Goal: Navigation & Orientation: Find specific page/section

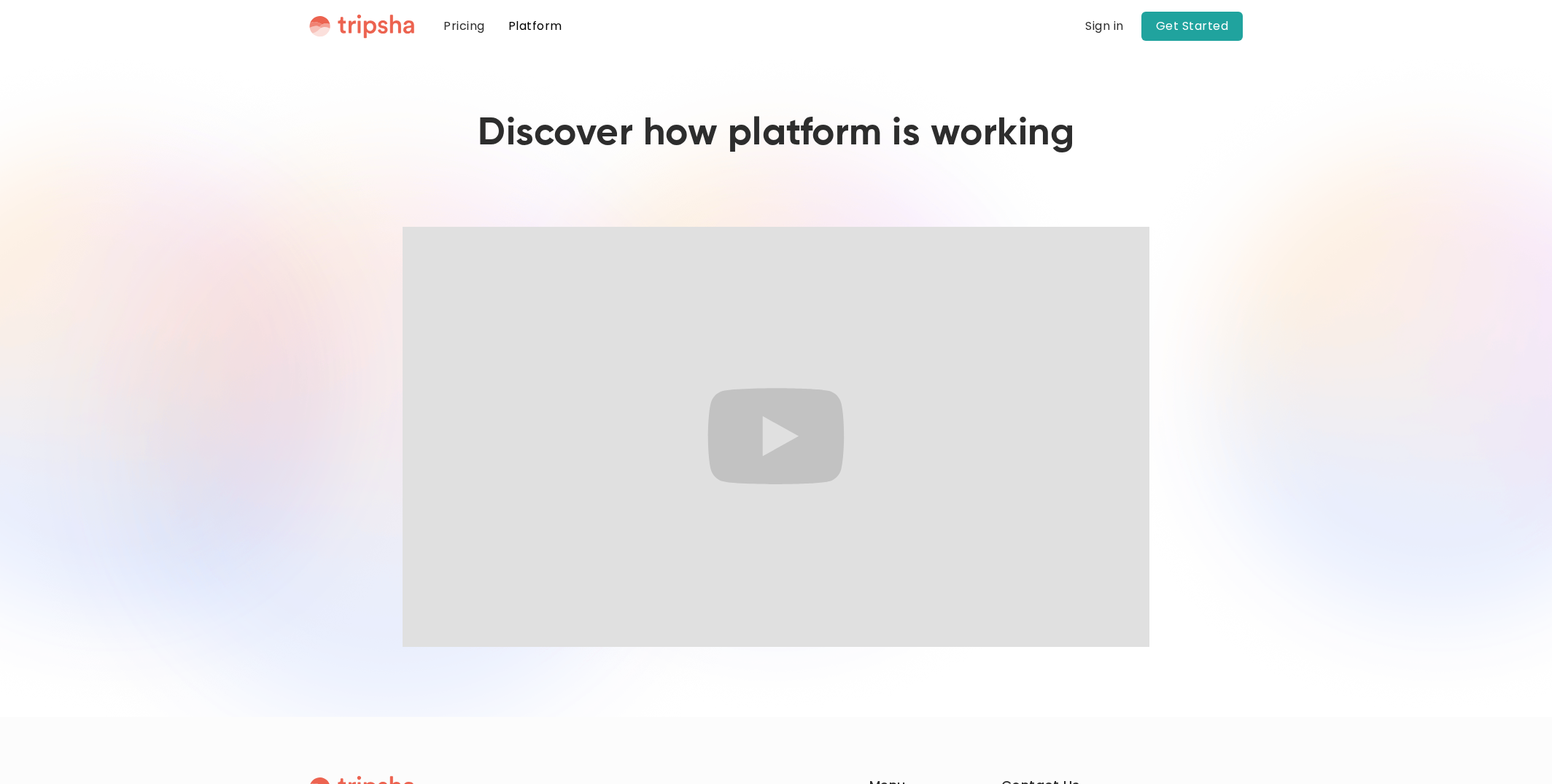
click at [521, 33] on link "Platform" at bounding box center [535, 26] width 77 height 52
click at [471, 28] on link "Pricing" at bounding box center [464, 26] width 65 height 52
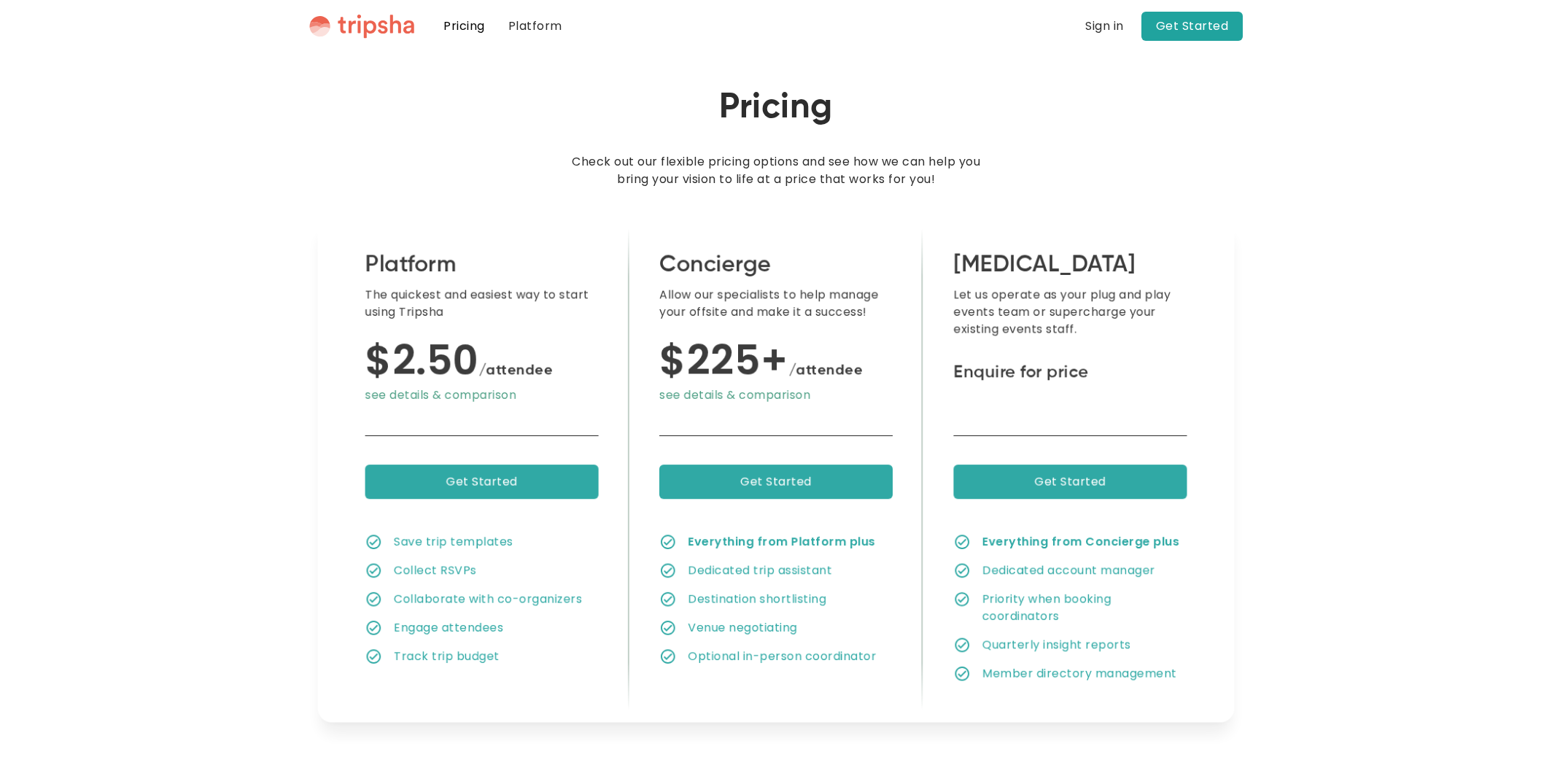
click at [393, 31] on img "home" at bounding box center [361, 26] width 105 height 25
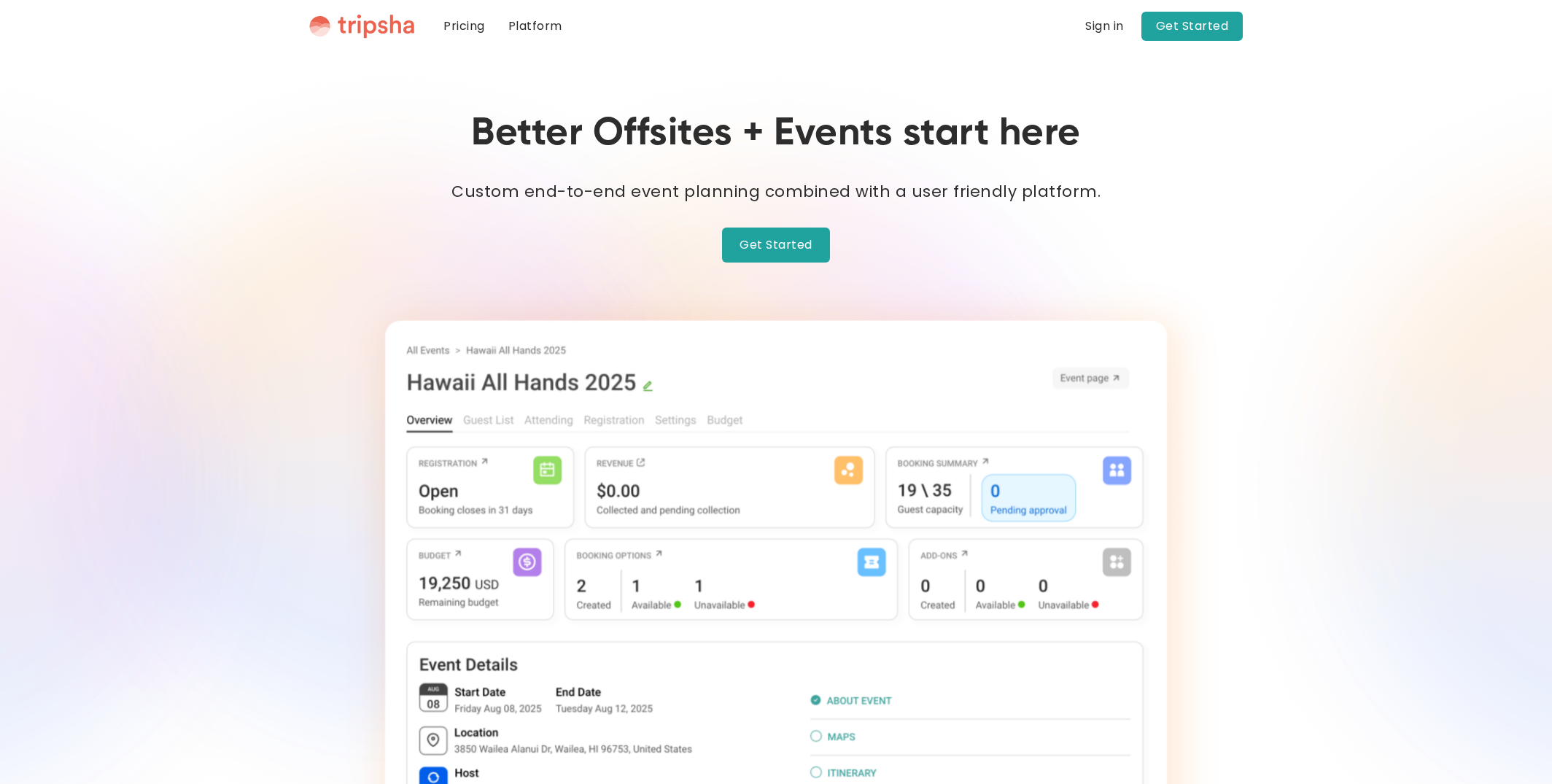
click at [531, 23] on link "Platform" at bounding box center [535, 26] width 77 height 52
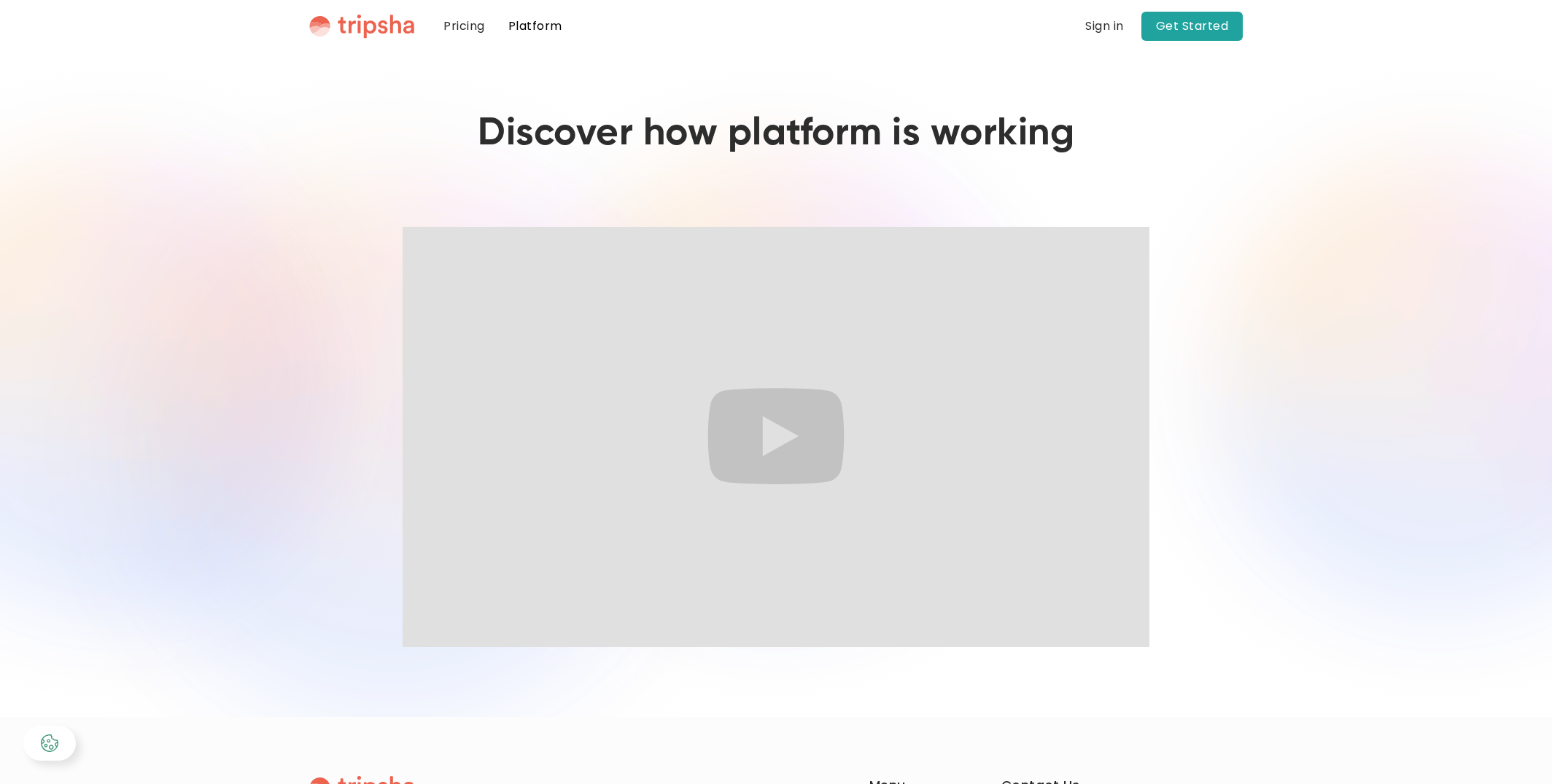
scroll to position [253, 0]
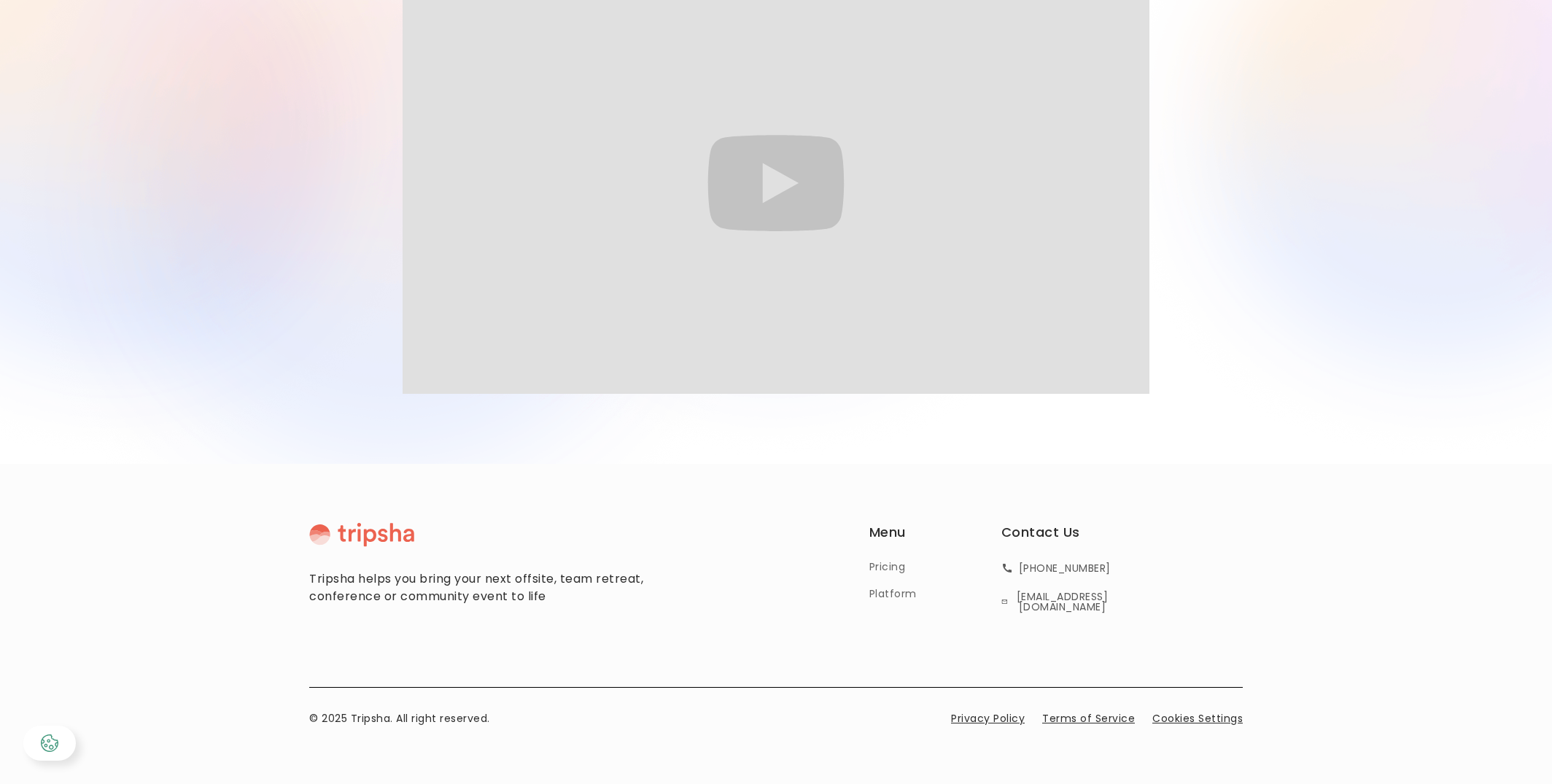
click at [892, 565] on link "Pricing" at bounding box center [888, 566] width 37 height 15
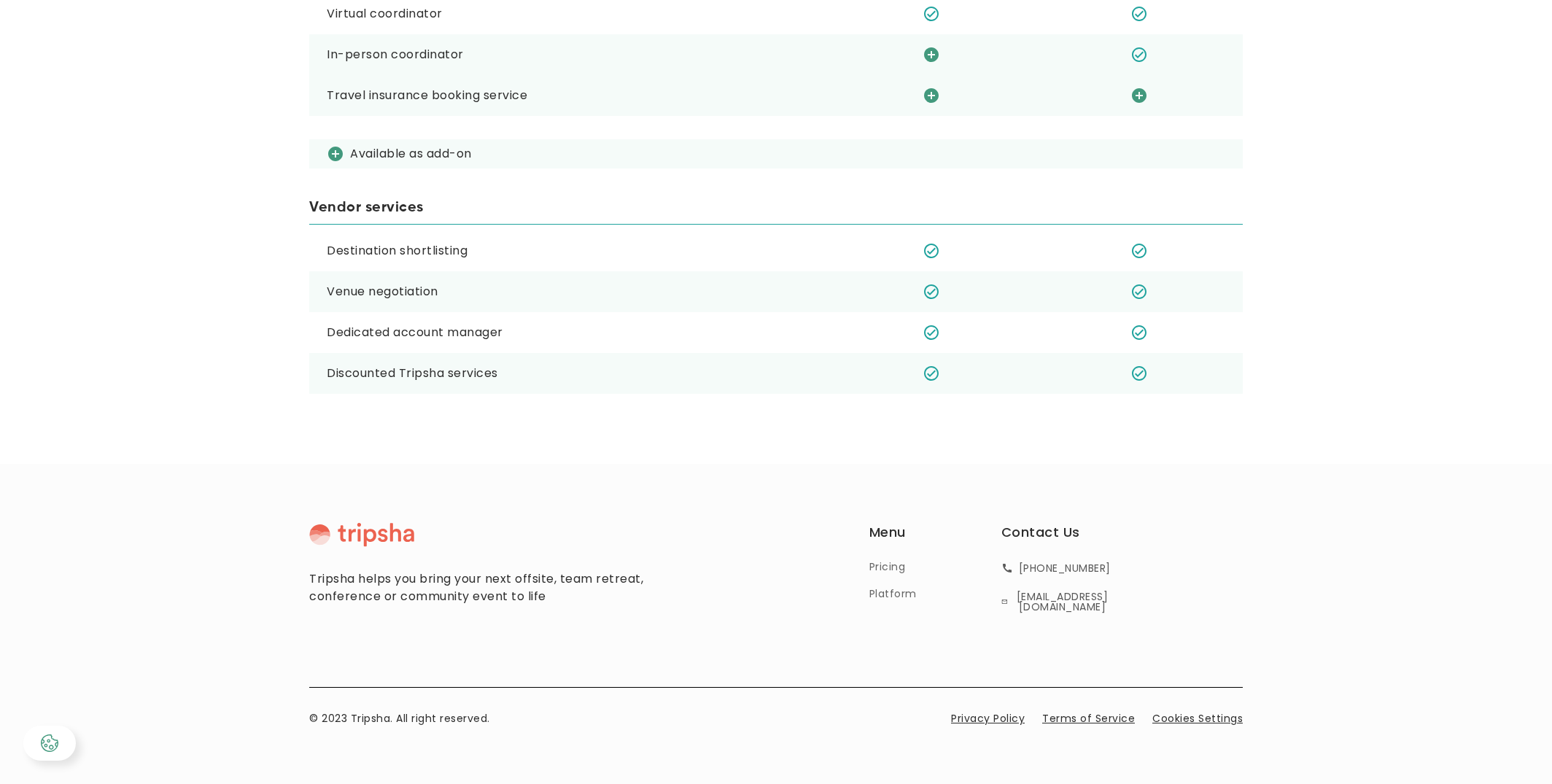
click at [887, 585] on div "Menu Pricing Platform Destination ⎯ Coming soon Blog" at bounding box center [924, 562] width 109 height 79
click at [887, 587] on link "Platform" at bounding box center [893, 593] width 47 height 15
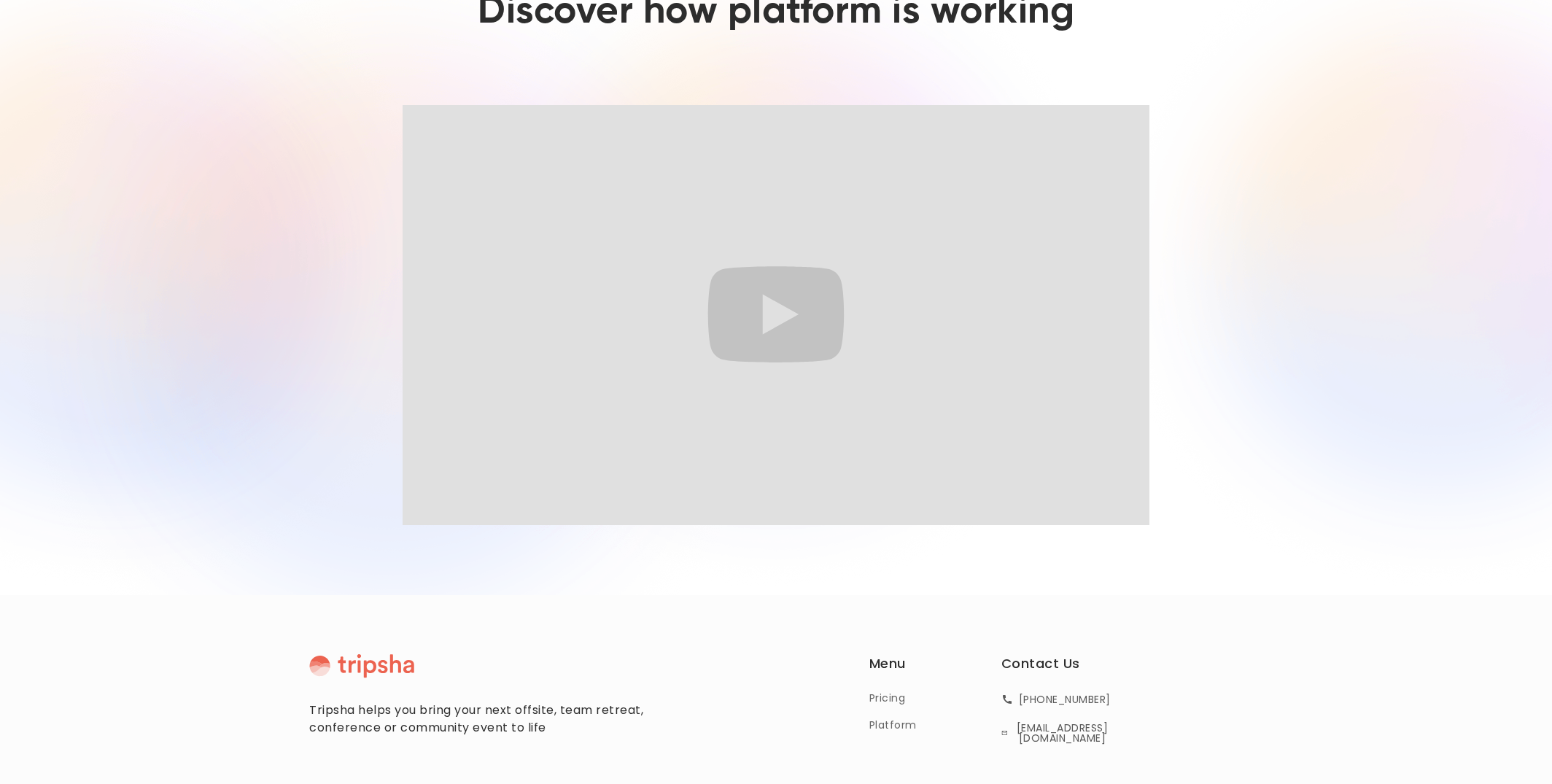
scroll to position [121, 0]
